Goal: Task Accomplishment & Management: Manage account settings

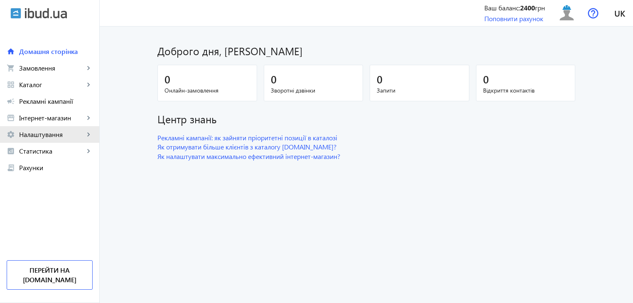
click at [44, 134] on span "Налаштування" at bounding box center [51, 134] width 65 height 8
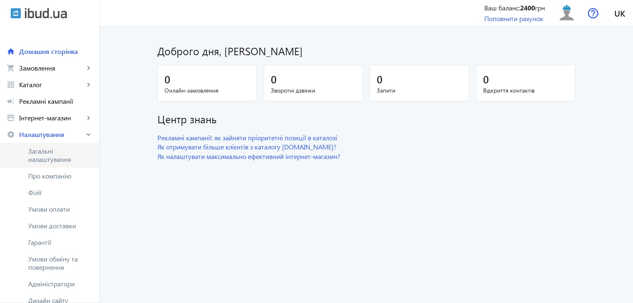
click at [51, 160] on span "Загальні налаштування" at bounding box center [60, 155] width 64 height 17
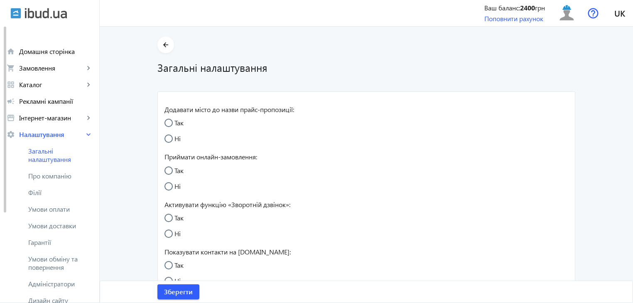
radio input "true"
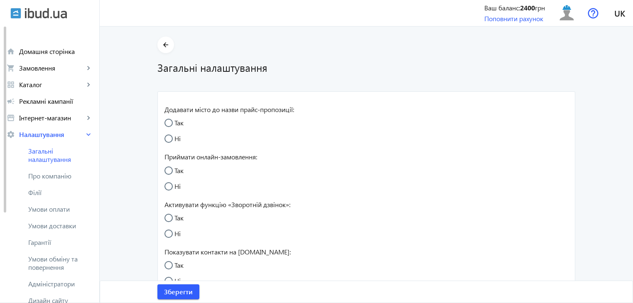
radio input "true"
click at [47, 176] on span "Про компанію" at bounding box center [60, 176] width 64 height 8
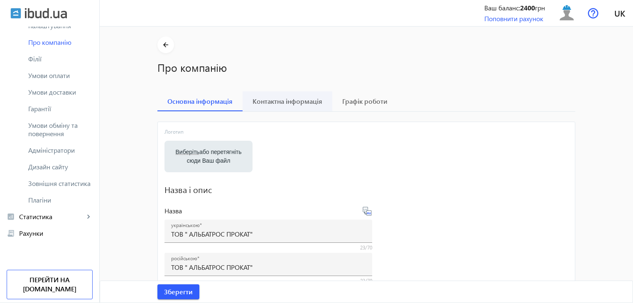
click at [289, 100] on span "Контактна інформація" at bounding box center [287, 101] width 70 height 7
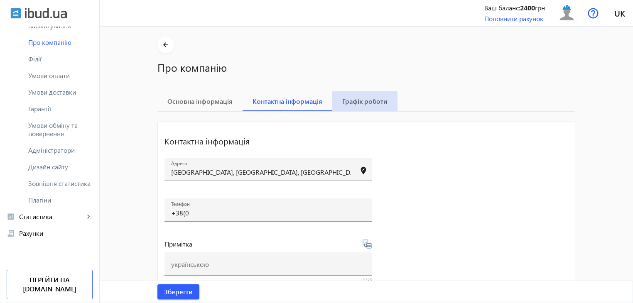
click at [368, 103] on span "Графік роботи" at bounding box center [364, 101] width 45 height 7
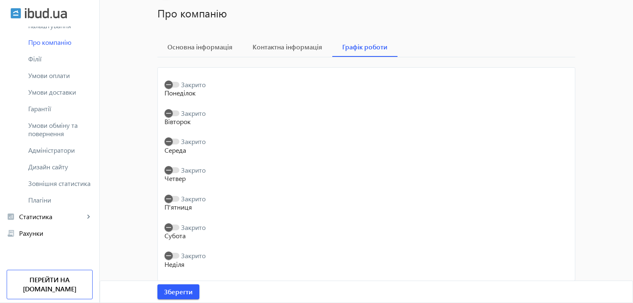
scroll to position [63, 0]
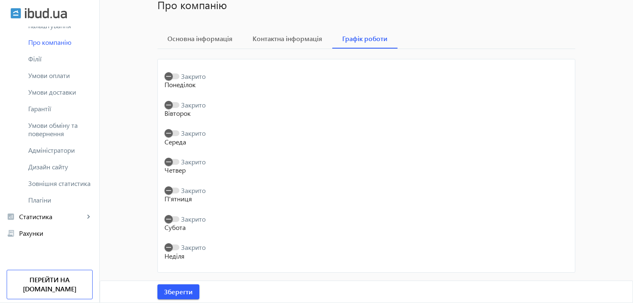
click at [194, 78] on span "Закрито" at bounding box center [193, 76] width 25 height 9
click at [179, 78] on button "Закрито" at bounding box center [171, 77] width 15 height 6
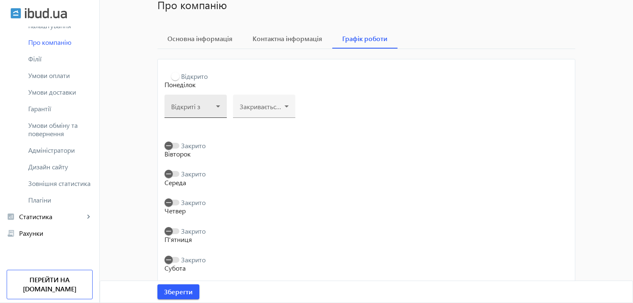
click at [209, 105] on div at bounding box center [195, 110] width 49 height 10
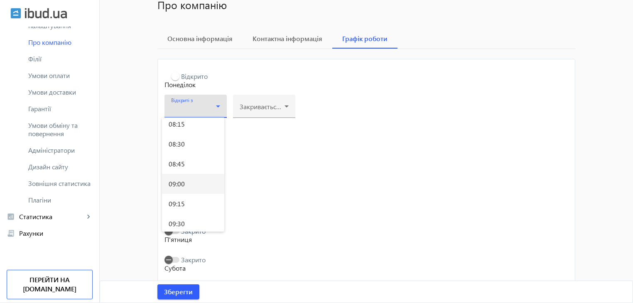
click at [187, 183] on mat-option "09:00" at bounding box center [193, 184] width 62 height 20
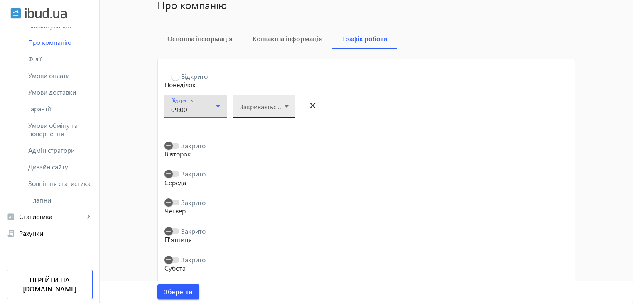
click at [282, 106] on icon at bounding box center [287, 106] width 10 height 10
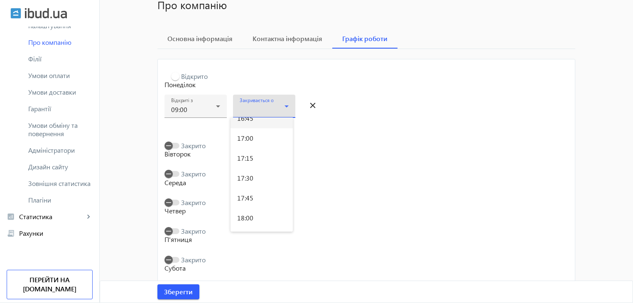
scroll to position [1329, 0]
click at [257, 154] on mat-option "17:00" at bounding box center [261, 157] width 62 height 20
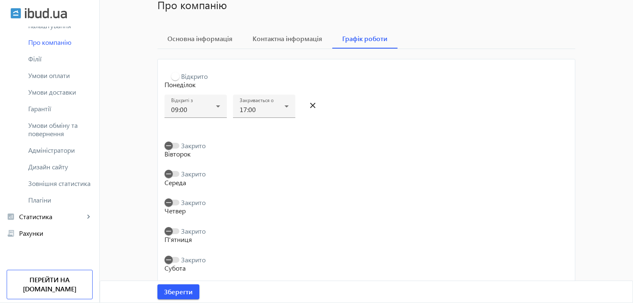
click at [186, 147] on span "Закрито" at bounding box center [193, 145] width 25 height 9
click at [179, 147] on button "Закрито" at bounding box center [171, 146] width 15 height 6
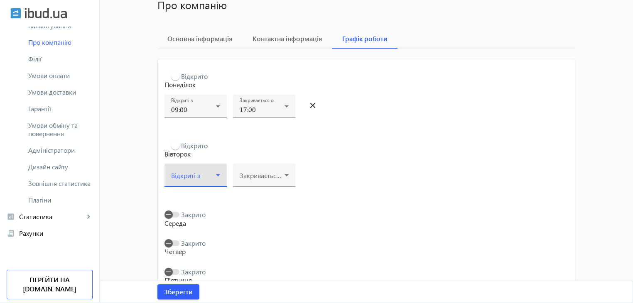
click at [216, 172] on icon at bounding box center [218, 175] width 10 height 10
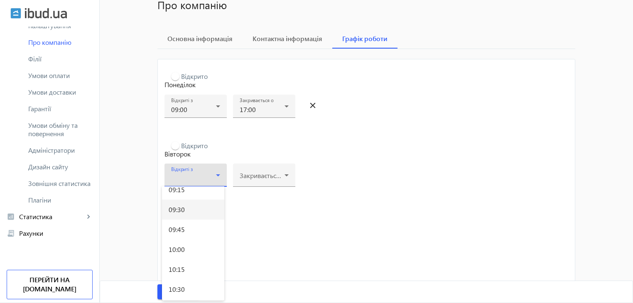
scroll to position [706, 0]
click at [198, 214] on mat-option "09:00" at bounding box center [193, 211] width 62 height 20
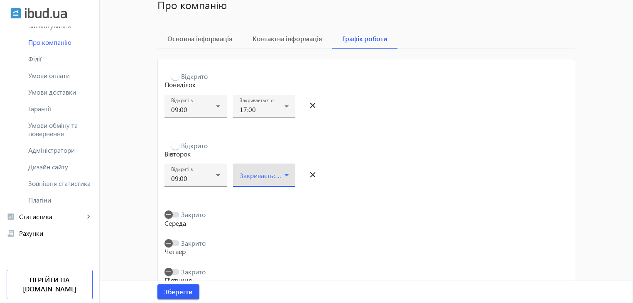
click at [282, 177] on icon at bounding box center [287, 175] width 10 height 10
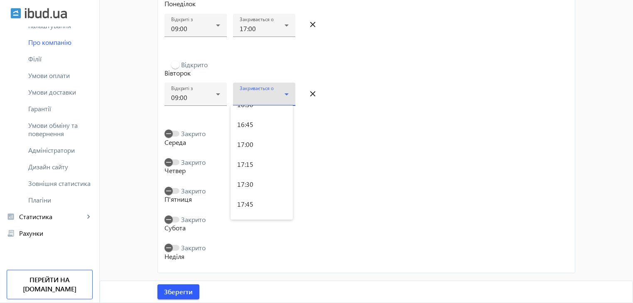
scroll to position [1329, 0]
click at [257, 147] on mat-option "17:00" at bounding box center [261, 145] width 62 height 20
click at [193, 135] on span "Закрито" at bounding box center [193, 133] width 25 height 9
click at [179, 135] on button "Закрито" at bounding box center [171, 134] width 15 height 6
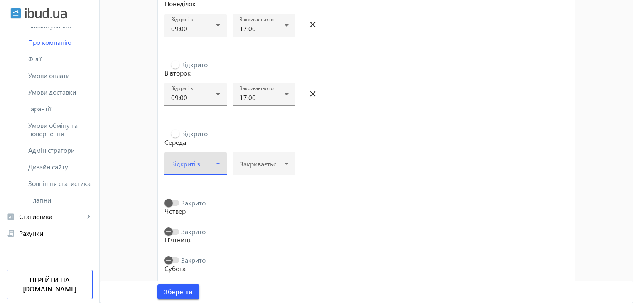
click at [216, 163] on icon at bounding box center [218, 164] width 4 height 2
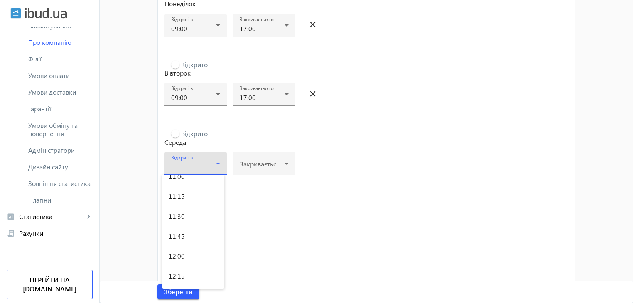
scroll to position [706, 0]
click at [178, 196] on span "09:00" at bounding box center [177, 199] width 16 height 7
click at [178, 196] on form "Відкрито Понеділок Відкриті з 09:00 Закривається о 17:00 close Відкрито Вівторо…" at bounding box center [366, 146] width 404 height 322
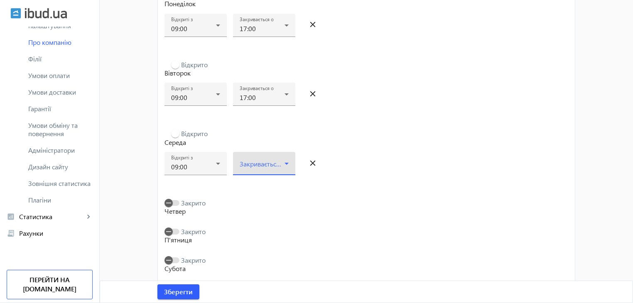
click at [284, 165] on icon at bounding box center [287, 164] width 10 height 10
click at [256, 257] on mat-option "17:00" at bounding box center [261, 256] width 62 height 20
click at [188, 198] on mat-slide-toggle "Закрито" at bounding box center [184, 202] width 41 height 9
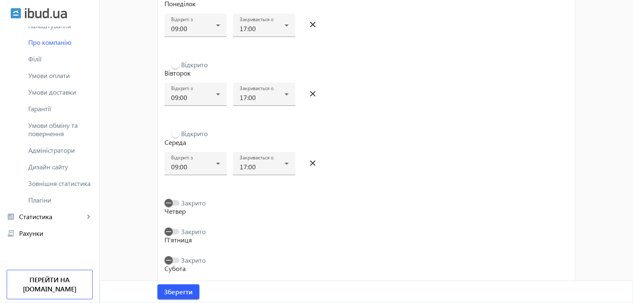
click at [191, 205] on span "Закрито" at bounding box center [193, 203] width 25 height 9
click at [179, 205] on button "Закрито" at bounding box center [171, 203] width 15 height 6
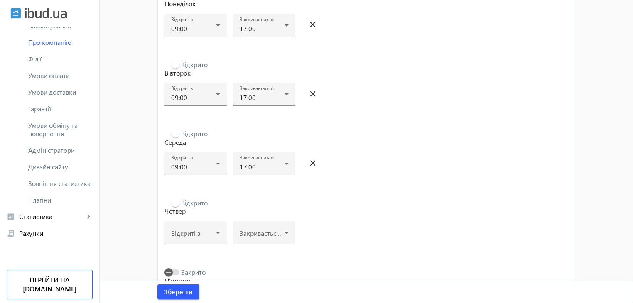
click at [191, 205] on span "Відкрито" at bounding box center [194, 203] width 27 height 9
click at [179, 205] on button "Відкрито" at bounding box center [171, 203] width 15 height 6
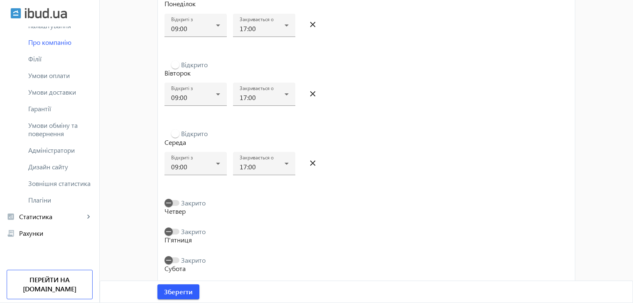
click at [194, 202] on span "Закрито" at bounding box center [193, 203] width 25 height 9
click at [179, 202] on button "Закрито" at bounding box center [171, 203] width 15 height 6
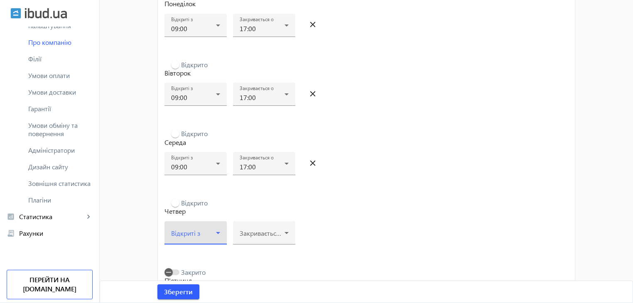
click at [203, 231] on div at bounding box center [195, 236] width 49 height 10
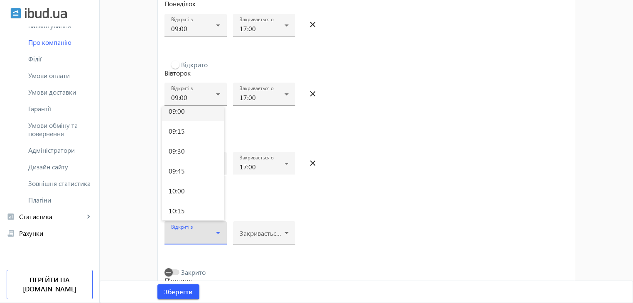
scroll to position [706, 0]
click at [190, 134] on mat-option "09:00" at bounding box center [193, 131] width 62 height 20
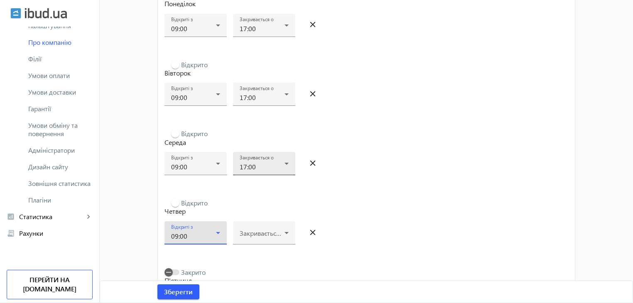
click at [274, 162] on div "17:00" at bounding box center [264, 167] width 49 height 10
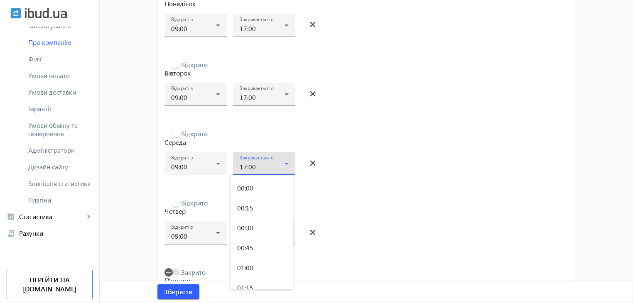
scroll to position [1264, 0]
click at [342, 181] on div at bounding box center [316, 151] width 633 height 303
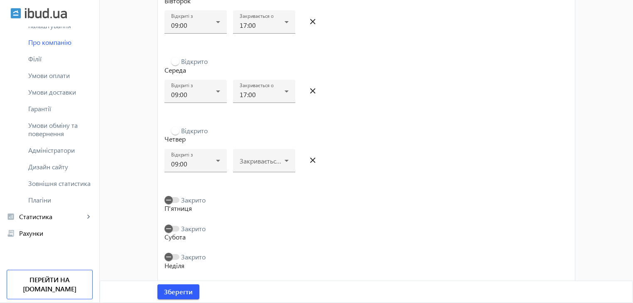
scroll to position [225, 0]
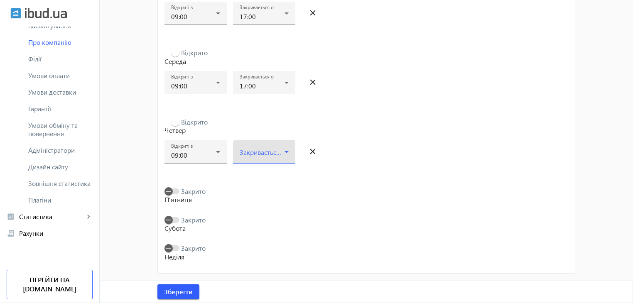
click at [284, 151] on icon at bounding box center [286, 152] width 4 height 2
click at [249, 244] on span "17:00" at bounding box center [245, 244] width 16 height 7
click at [186, 195] on p "П'ятниця" at bounding box center [366, 199] width 404 height 9
click at [194, 191] on span "Закрито" at bounding box center [193, 191] width 25 height 9
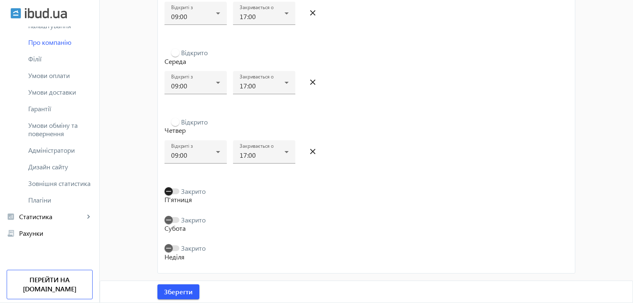
click at [179, 191] on button "Закрито" at bounding box center [171, 192] width 15 height 6
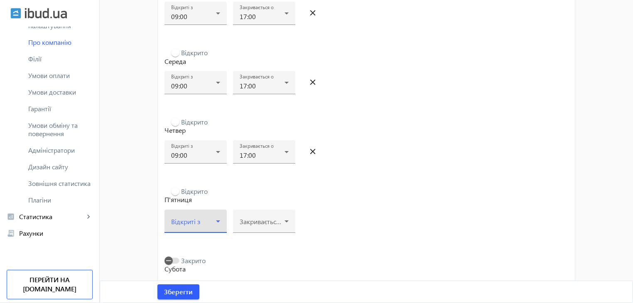
click at [213, 220] on icon at bounding box center [218, 221] width 10 height 10
click at [195, 162] on mat-option "09:00" at bounding box center [193, 161] width 62 height 20
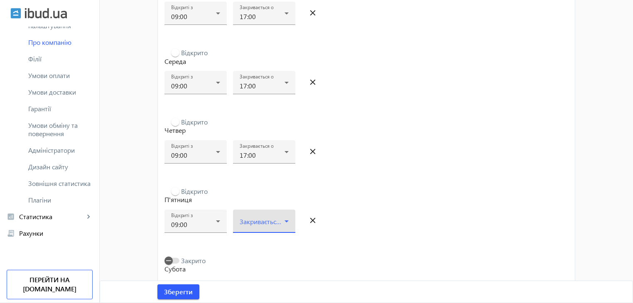
click at [261, 220] on div at bounding box center [264, 225] width 49 height 10
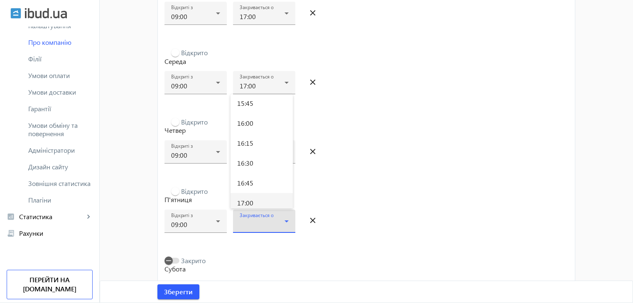
scroll to position [1246, 0]
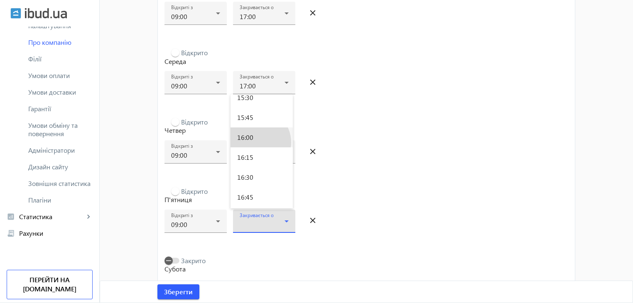
drag, startPoint x: 256, startPoint y: 142, endPoint x: 292, endPoint y: 153, distance: 37.6
click at [256, 142] on mat-option "16:00" at bounding box center [261, 137] width 62 height 20
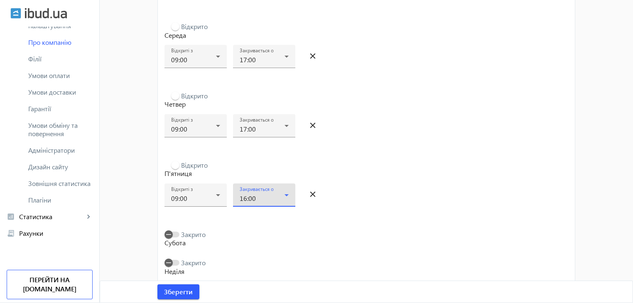
scroll to position [265, 0]
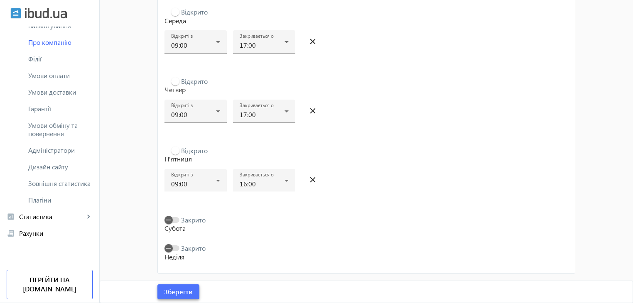
click at [181, 287] on span "Зберегти" at bounding box center [178, 291] width 29 height 9
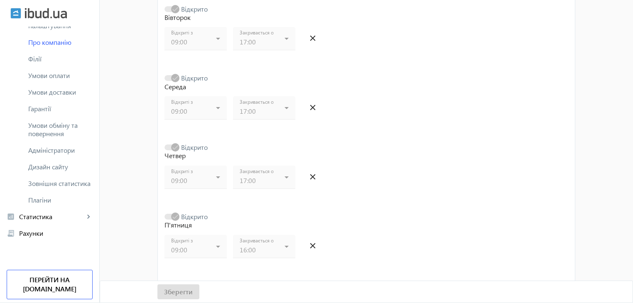
scroll to position [16, 0]
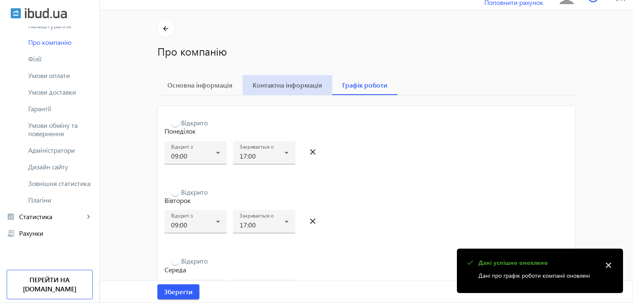
click at [290, 85] on span "Контактна інформація" at bounding box center [287, 85] width 70 height 7
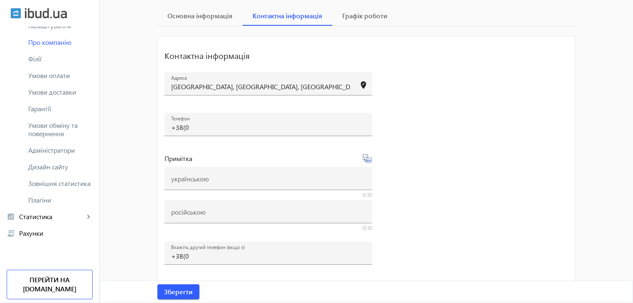
scroll to position [125, 0]
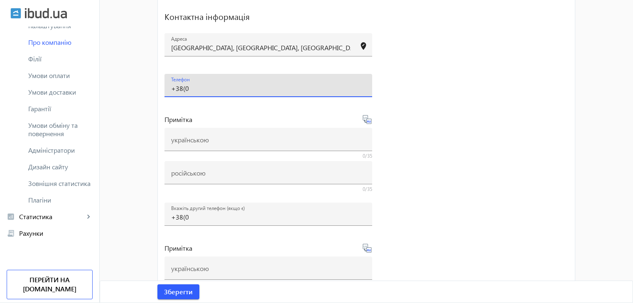
click at [196, 88] on input "+38(0" at bounding box center [268, 88] width 194 height 9
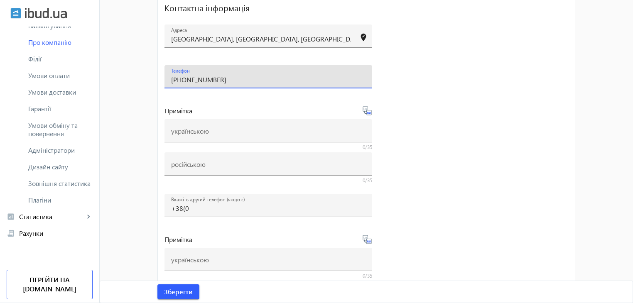
scroll to position [106, 0]
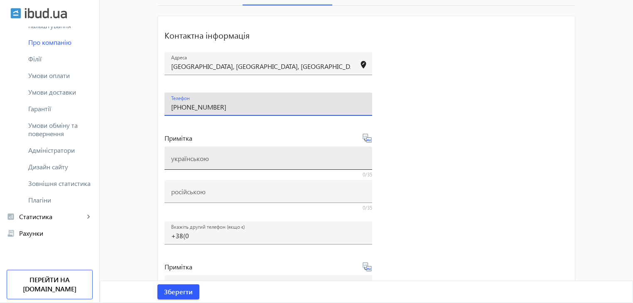
type input "[PHONE_NUMBER]"
click at [211, 158] on input "українською" at bounding box center [268, 161] width 194 height 9
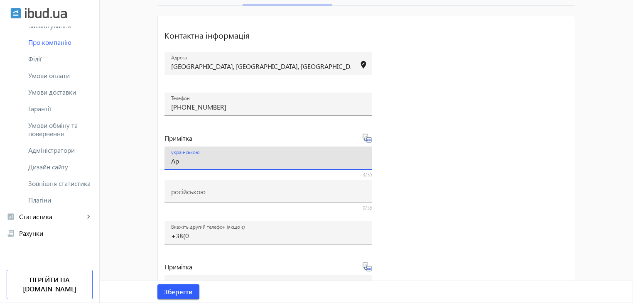
type input "[PERSON_NAME]"
type input "Менеджер зі [PERSON_NAME]"
click at [367, 138] on icon at bounding box center [367, 138] width 10 height 10
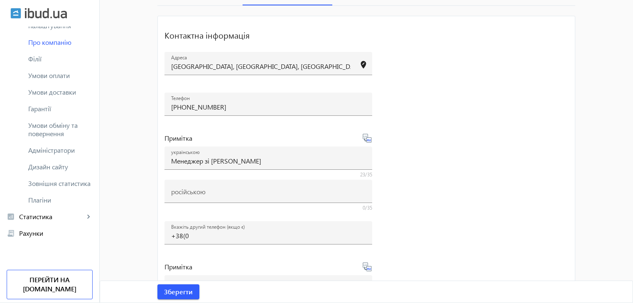
click at [367, 138] on icon at bounding box center [367, 138] width 10 height 10
type input "Менеджер по продажам [PERSON_NAME]"
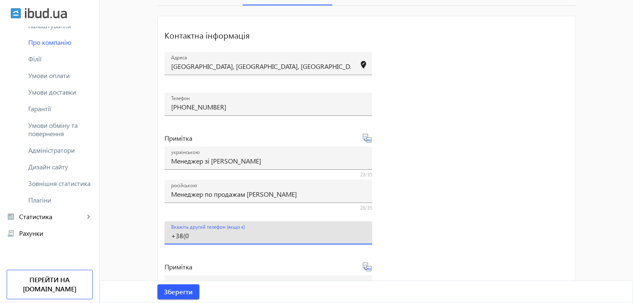
drag, startPoint x: 201, startPoint y: 236, endPoint x: 201, endPoint y: 231, distance: 4.6
click at [201, 236] on input "+38(0" at bounding box center [268, 235] width 194 height 9
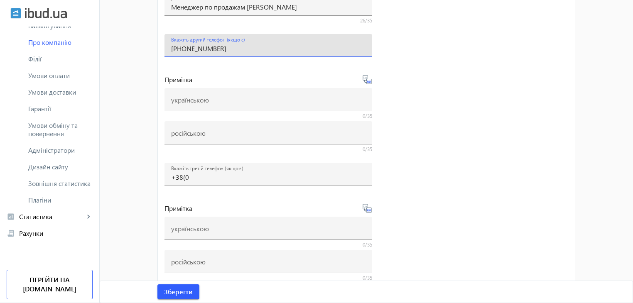
scroll to position [314, 0]
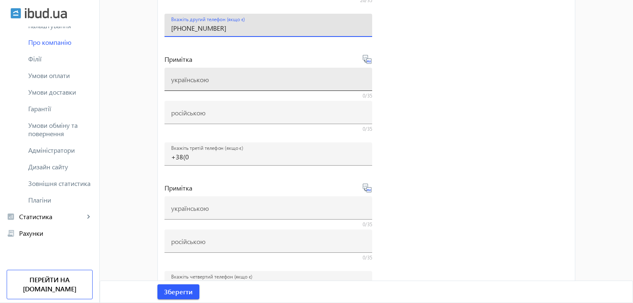
type input "[PHONE_NUMBER]"
click at [205, 83] on input "українською" at bounding box center [268, 82] width 194 height 9
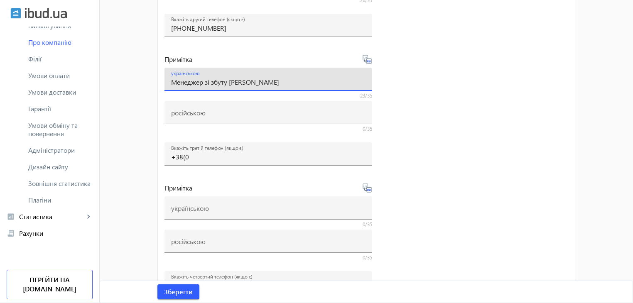
type input "Менеджер зі збуту [PERSON_NAME]"
click at [365, 59] on icon at bounding box center [367, 59] width 10 height 10
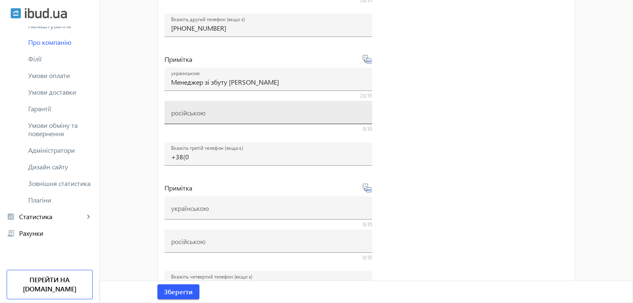
type input "Менеджер по продажам [PERSON_NAME]"
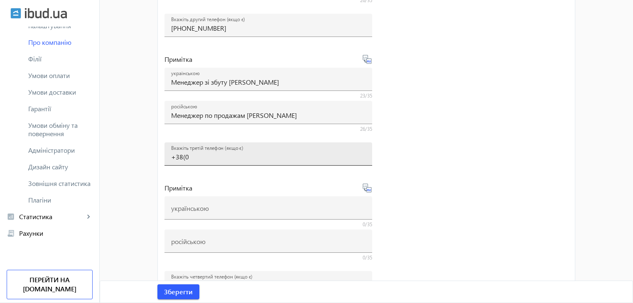
click at [207, 156] on input "+38(0" at bounding box center [268, 156] width 194 height 9
type input "[PHONE_NUMBER]"
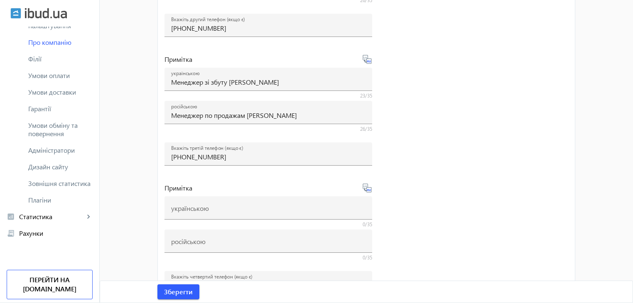
click at [218, 175] on div "[GEOGRAPHIC_DATA], [GEOGRAPHIC_DATA], [GEOGRAPHIC_DATA] ‎21 edit_location Телеф…" at bounding box center [268, 157] width 208 height 637
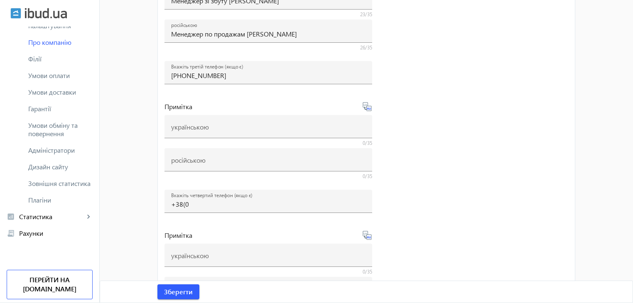
scroll to position [397, 0]
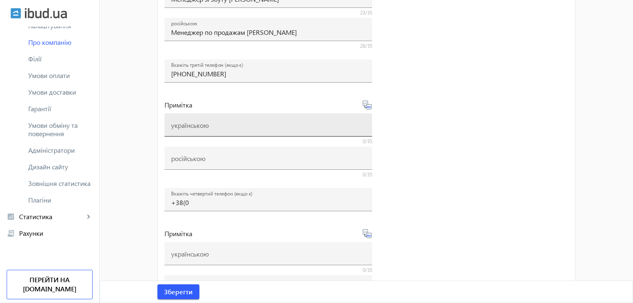
click at [192, 125] on mat-label "українською" at bounding box center [190, 124] width 38 height 9
click at [192, 125] on input "українською" at bounding box center [268, 127] width 194 height 9
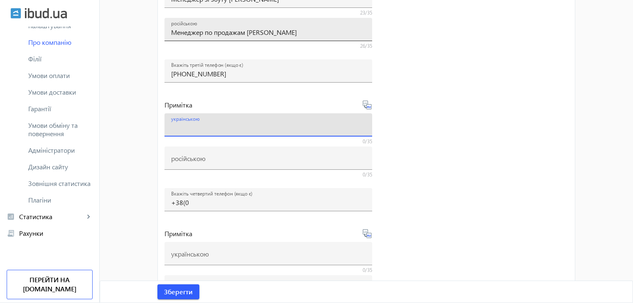
scroll to position [355, 0]
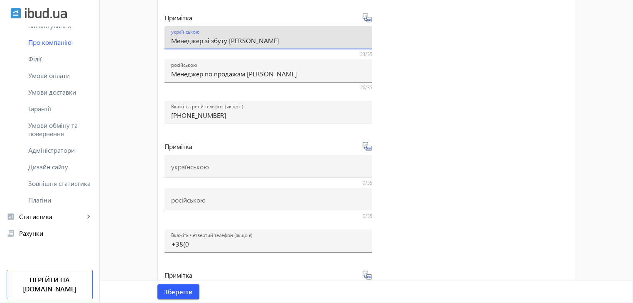
drag, startPoint x: 169, startPoint y: 39, endPoint x: 226, endPoint y: 39, distance: 57.3
click at [226, 39] on input "Менеджер зі збуту [PERSON_NAME]" at bounding box center [268, 40] width 194 height 9
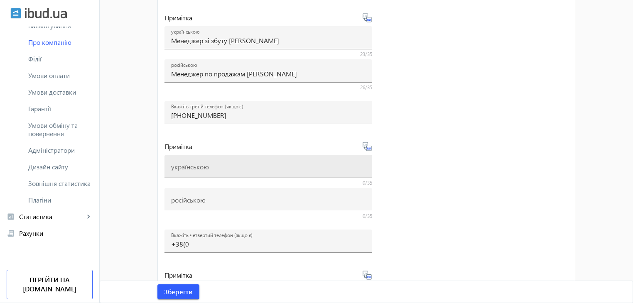
click at [203, 166] on mat-label "українською" at bounding box center [190, 166] width 38 height 9
click at [203, 166] on input "українською" at bounding box center [268, 169] width 194 height 9
paste input "Менеджер зі збуту"
type input "Менеджер зі [PERSON_NAME]"
click at [365, 145] on icon at bounding box center [367, 147] width 10 height 10
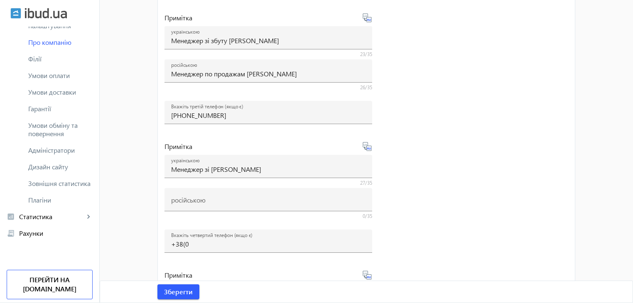
type input "Менеджер по продажам [PERSON_NAME]"
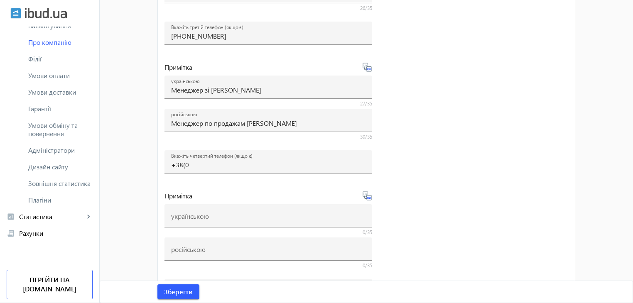
scroll to position [438, 0]
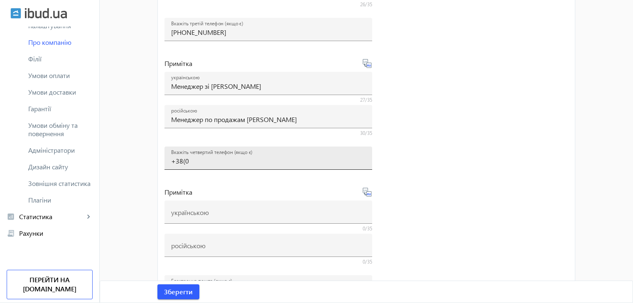
click at [193, 159] on input "+38(0" at bounding box center [268, 161] width 194 height 9
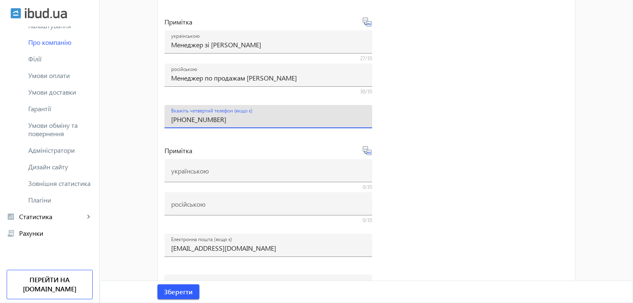
scroll to position [521, 0]
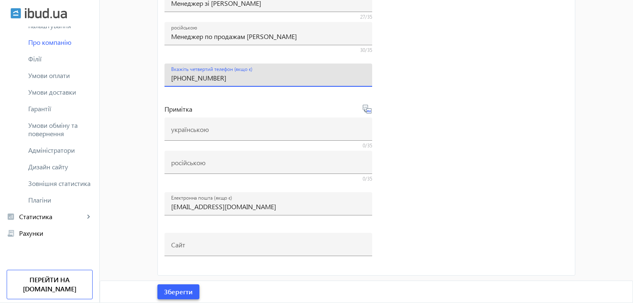
type input "[PHONE_NUMBER]"
click at [183, 290] on span "Зберегти" at bounding box center [178, 291] width 29 height 9
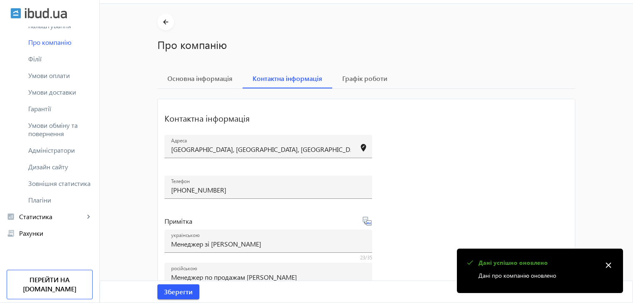
scroll to position [0, 0]
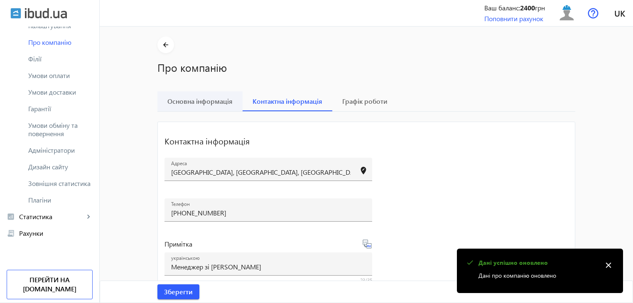
click at [201, 101] on span "Основна інформація" at bounding box center [199, 101] width 65 height 7
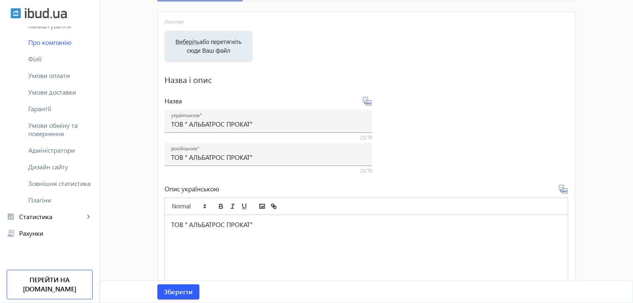
scroll to position [110, 0]
click at [202, 48] on label "Виберіть або перетягніть сюди Ваш файл" at bounding box center [208, 46] width 75 height 23
click at [202, 48] on input "Виберіть або перетягніть сюди Ваш файл" at bounding box center [208, 48] width 75 height 10
type input "C:\fakepath\5359738699006473012.jpg"
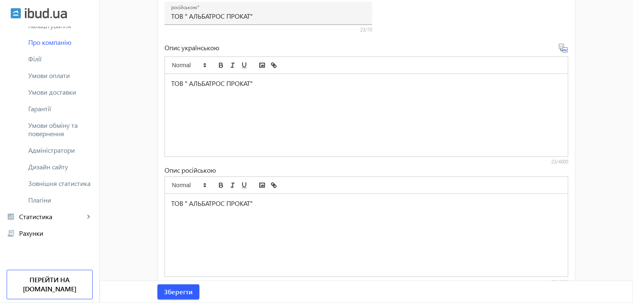
scroll to position [304, 0]
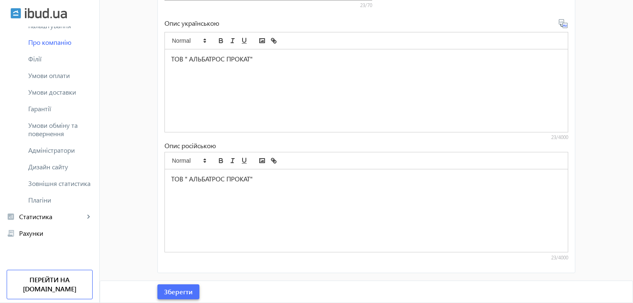
click at [181, 294] on span "Зберегти" at bounding box center [178, 291] width 29 height 9
click at [50, 74] on span "Умови оплати" at bounding box center [60, 75] width 64 height 8
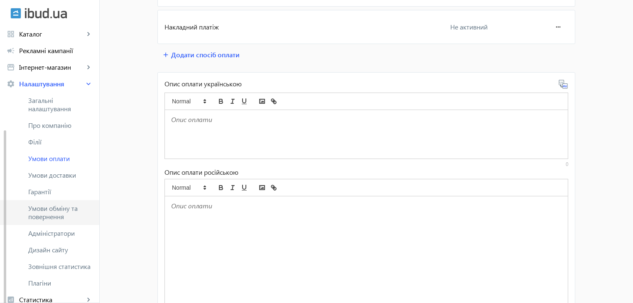
scroll to position [9, 0]
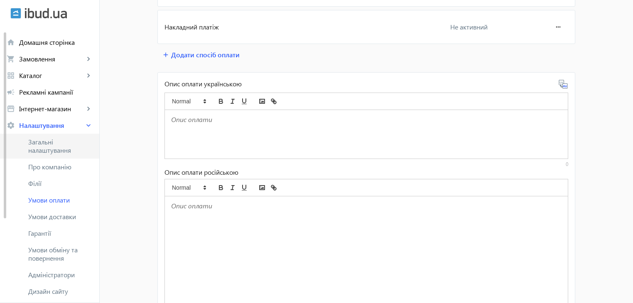
click at [46, 146] on span "Загальні налаштування" at bounding box center [60, 146] width 64 height 17
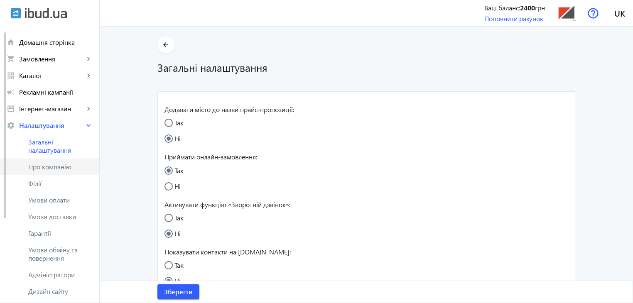
click at [51, 165] on span "Про компанію" at bounding box center [60, 167] width 64 height 8
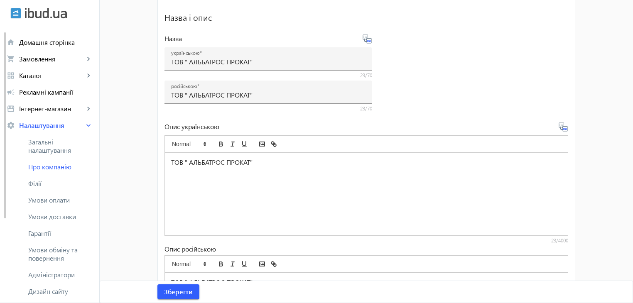
scroll to position [208, 0]
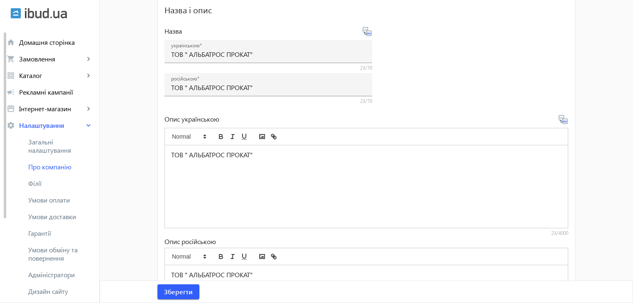
click at [198, 174] on div "ТОВ " АЛЬБАТРОС ПРОКАТ"" at bounding box center [366, 186] width 403 height 83
click at [259, 154] on p "ТОВ " АЛЬБАТРОС ПРОКАТ"" at bounding box center [366, 155] width 390 height 10
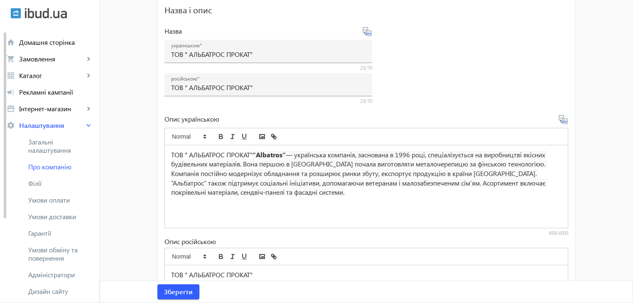
click at [286, 155] on strong "“Albatros”" at bounding box center [268, 154] width 33 height 9
click at [468, 174] on span "— українська компанія, заснована в 1996 році, спеціалізується на виробництві як…" at bounding box center [361, 173] width 380 height 47
click at [563, 120] on icon at bounding box center [564, 121] width 2 height 2
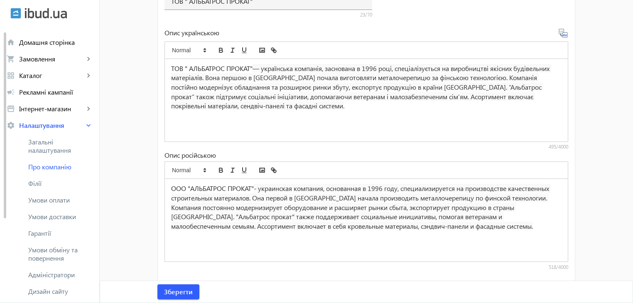
scroll to position [304, 0]
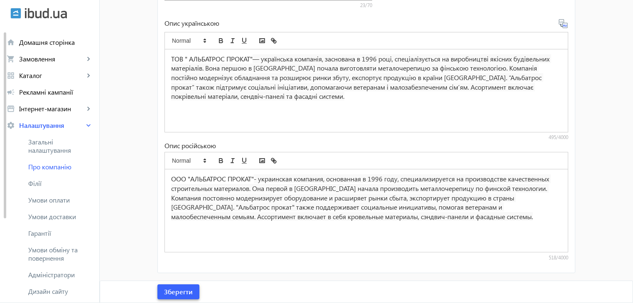
click at [179, 292] on span "Зберегти" at bounding box center [178, 291] width 29 height 9
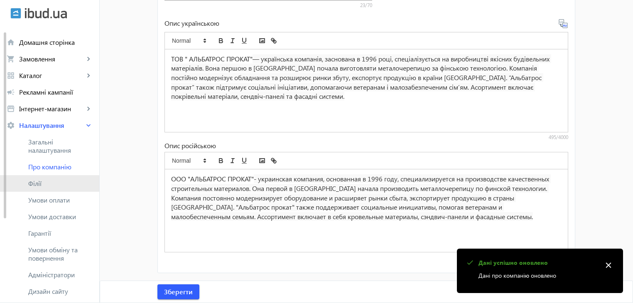
click at [32, 183] on span "Філії" at bounding box center [60, 183] width 64 height 8
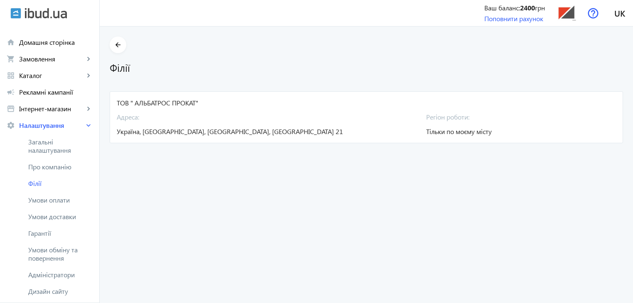
click at [431, 132] on span "Тільки по моєму місту" at bounding box center [459, 131] width 66 height 9
drag, startPoint x: 418, startPoint y: 133, endPoint x: 429, endPoint y: 133, distance: 11.2
click at [418, 133] on div "[GEOGRAPHIC_DATA]: [GEOGRAPHIC_DATA], [GEOGRAPHIC_DATA], [GEOGRAPHIC_DATA], [GE…" at bounding box center [366, 122] width 499 height 29
click at [434, 133] on span "Тільки по моєму місту" at bounding box center [459, 131] width 66 height 9
click at [458, 117] on span "Регіон роботи:" at bounding box center [480, 117] width 109 height 9
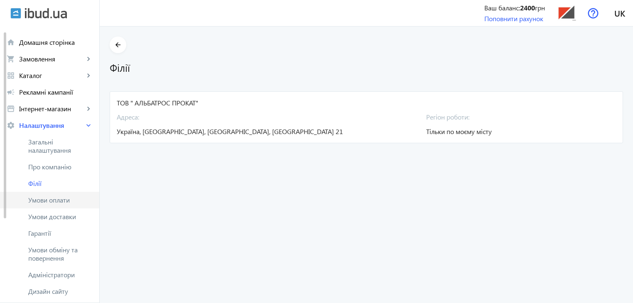
click at [46, 203] on span "Умови оплати" at bounding box center [60, 200] width 64 height 8
